Goal: Task Accomplishment & Management: Use online tool/utility

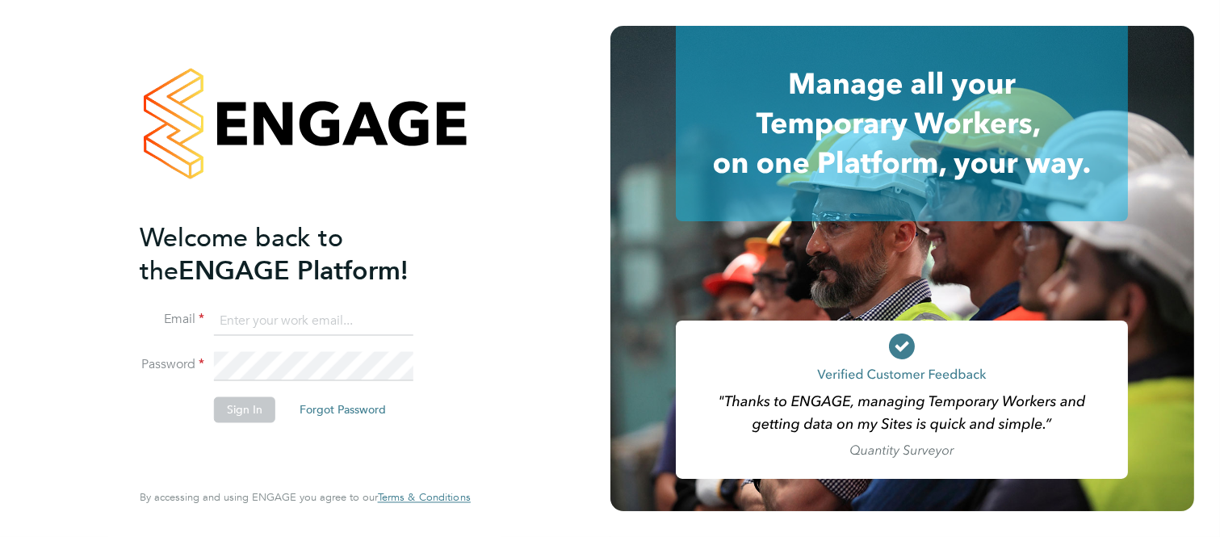
type input "martin@stallionrecruitment.com"
click at [236, 408] on button "Sign In" at bounding box center [244, 410] width 61 height 26
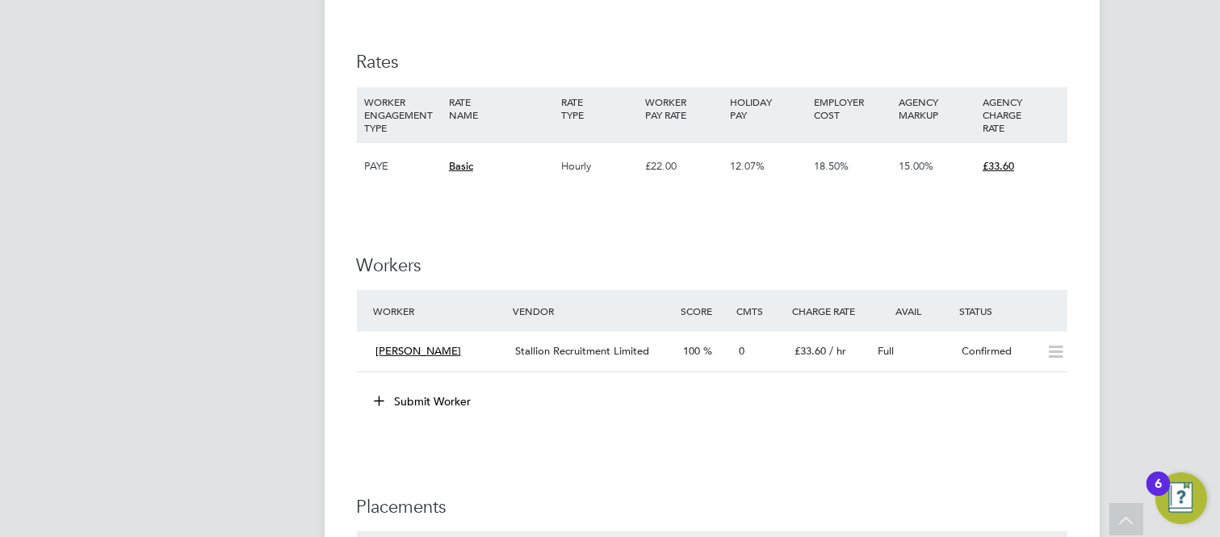
scroll to position [1345, 0]
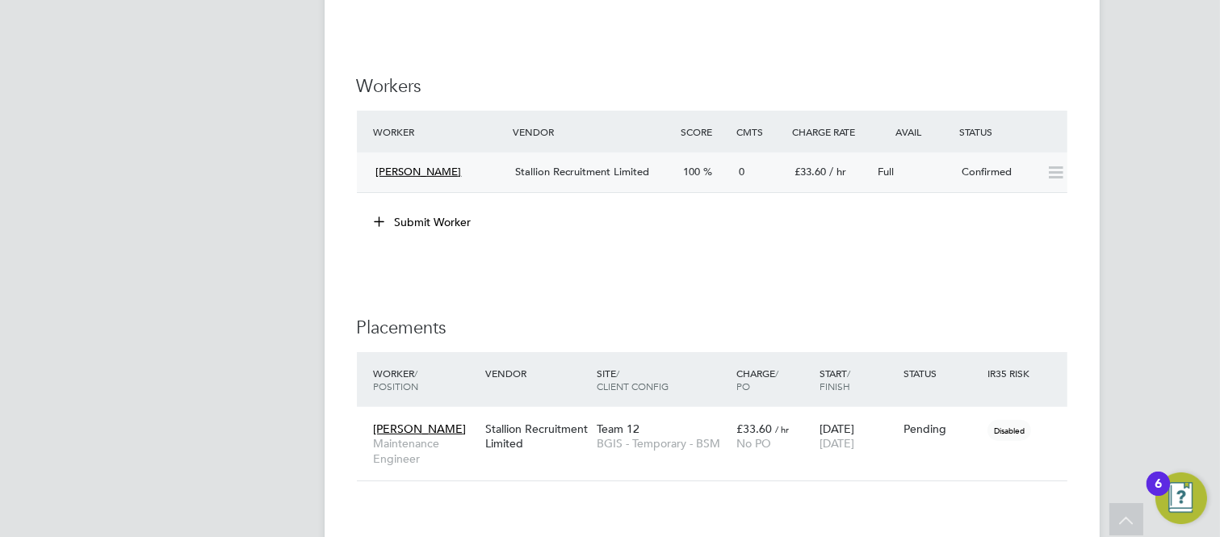
click at [1057, 171] on icon at bounding box center [1055, 172] width 20 height 13
click at [601, 170] on span "Stallion Recruitment Limited" at bounding box center [582, 172] width 134 height 14
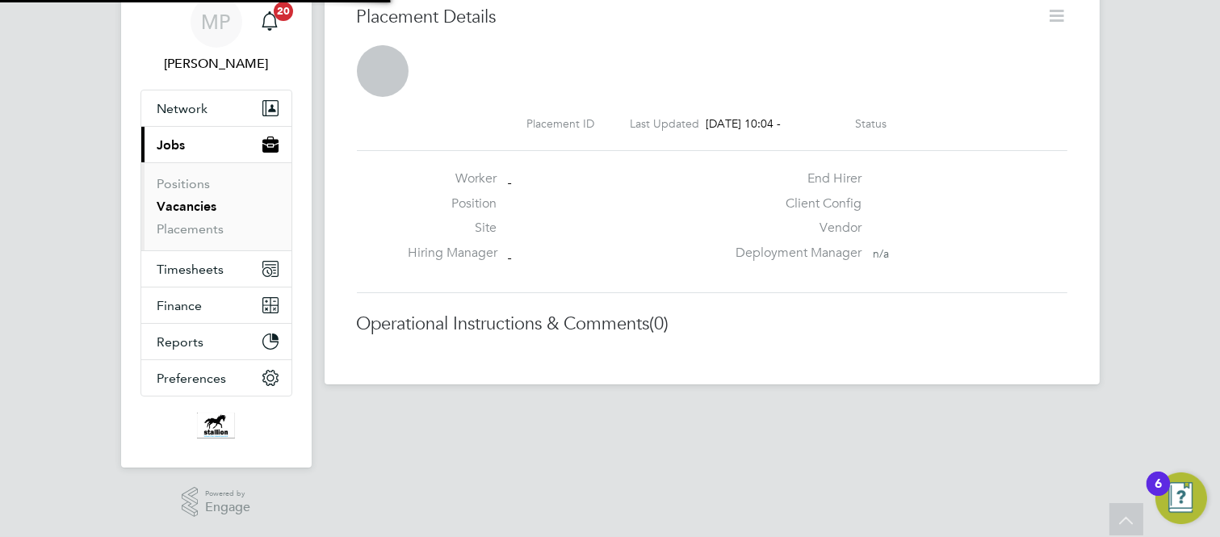
scroll to position [8, 8]
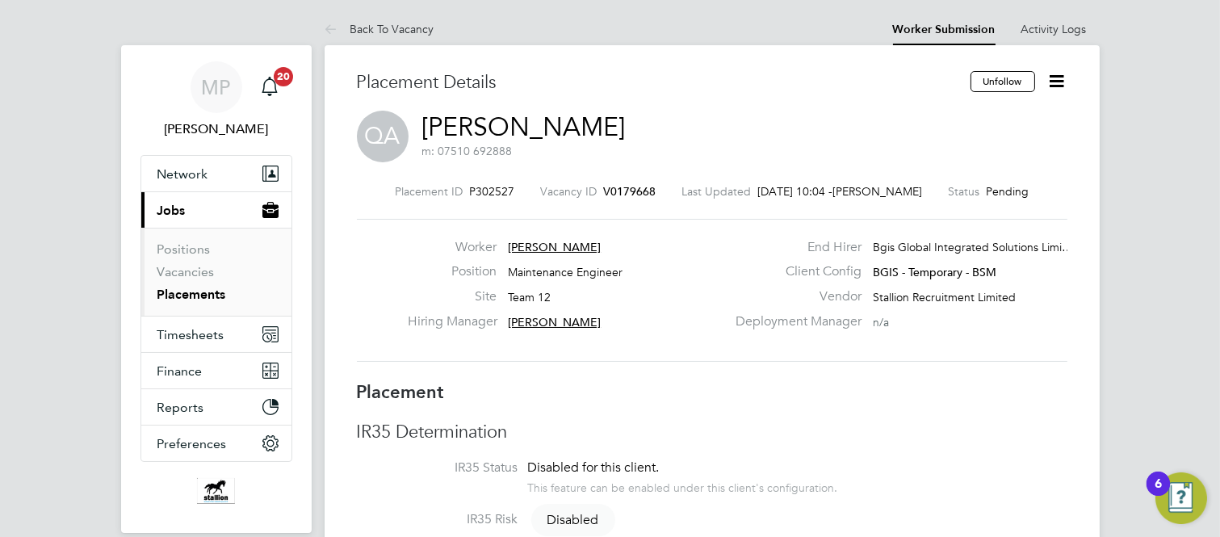
click at [1052, 81] on icon at bounding box center [1057, 81] width 20 height 20
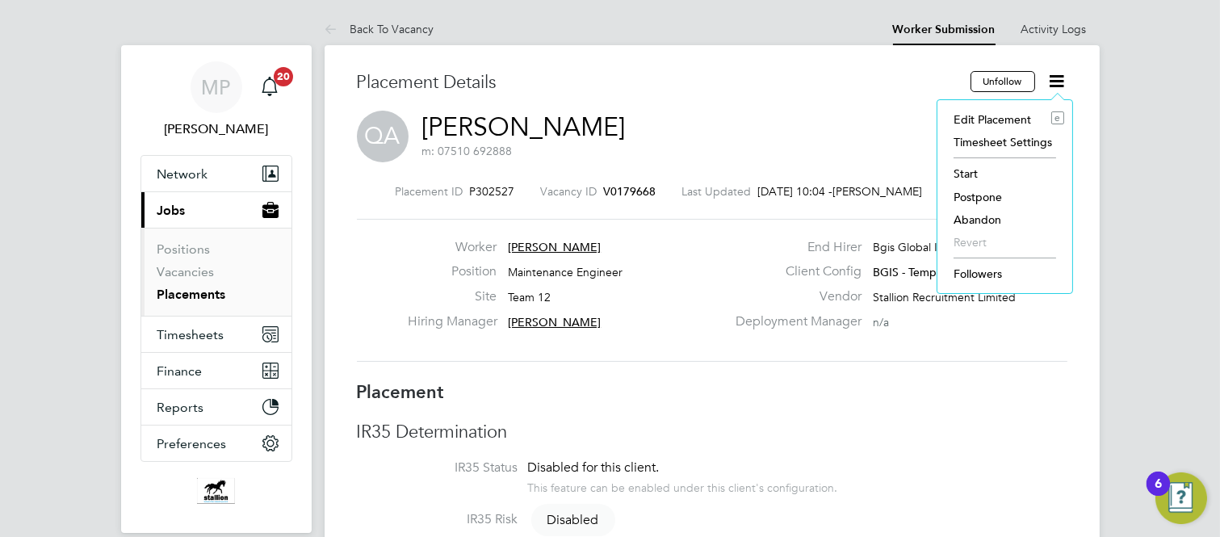
click at [969, 173] on li "Start" at bounding box center [1004, 173] width 119 height 23
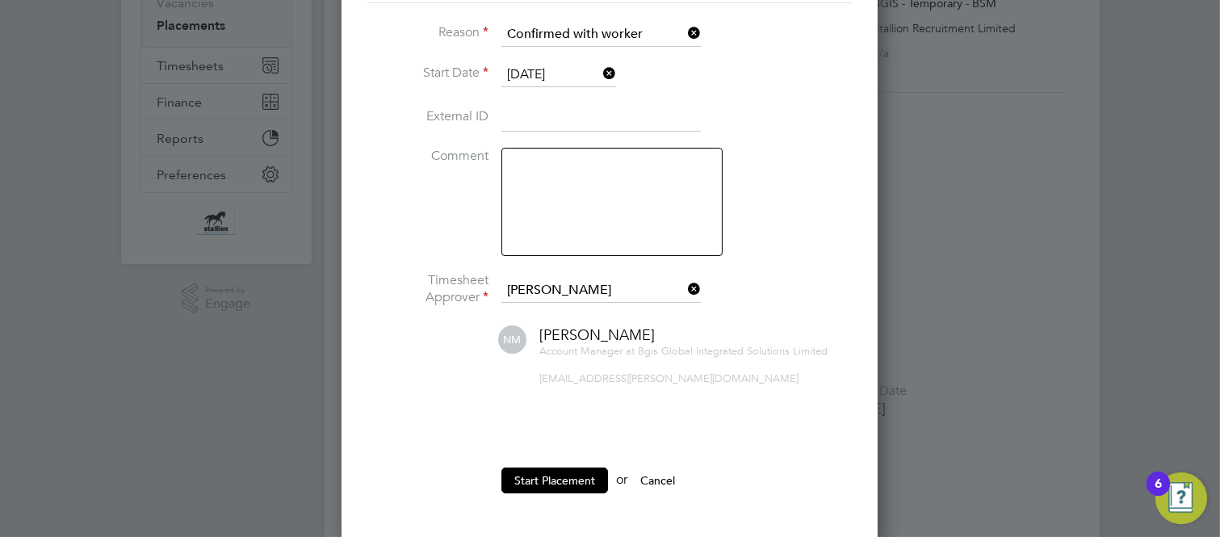
click at [544, 164] on textarea at bounding box center [611, 202] width 221 height 108
type textarea "q"
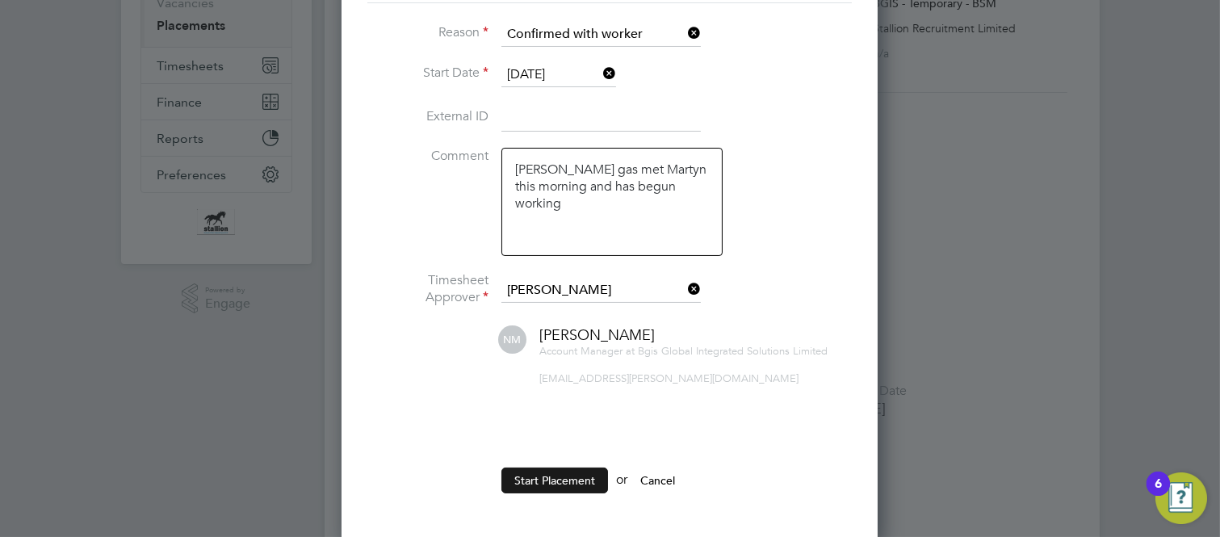
type textarea "[PERSON_NAME] gas met Martyn this morning and has begun working"
click at [546, 476] on button "Start Placement" at bounding box center [554, 480] width 107 height 26
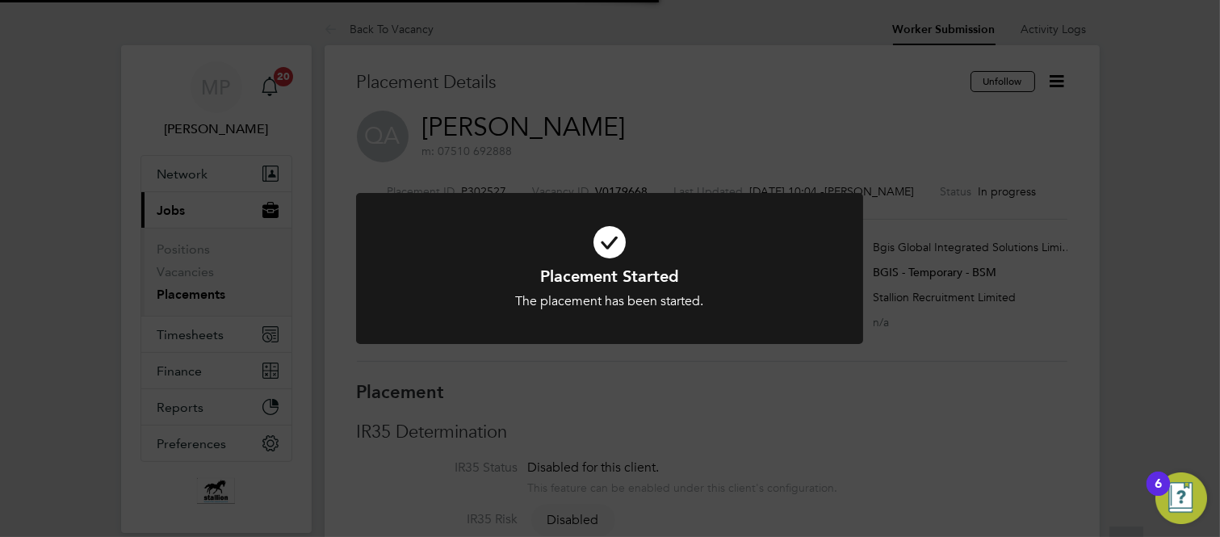
scroll to position [47, 113]
